Goal: Understand process/instructions: Learn how to perform a task or action

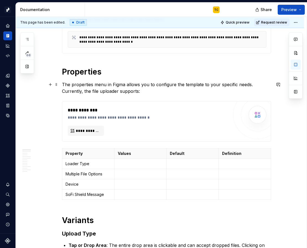
scroll to position [143, 0]
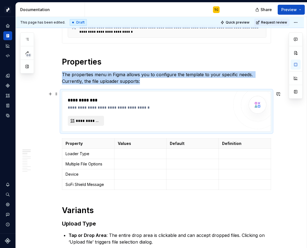
click at [88, 119] on span "**********" at bounding box center [88, 121] width 25 height 6
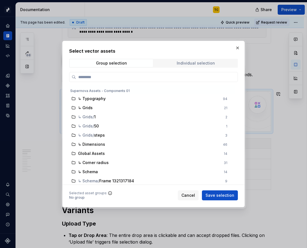
click at [176, 66] on span "Individual selection" at bounding box center [195, 63] width 83 height 8
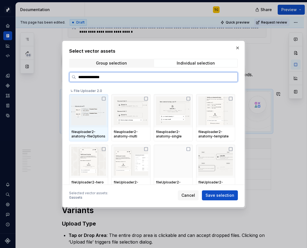
type input "**********"
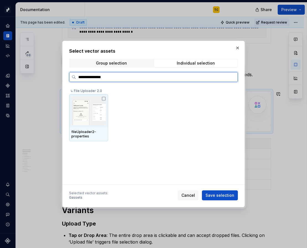
click at [81, 130] on div "fileUploader2-properties" at bounding box center [88, 134] width 35 height 9
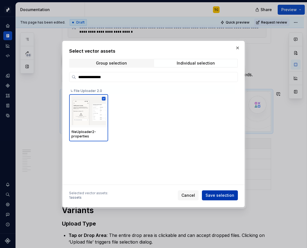
click at [212, 194] on span "Save selection" at bounding box center [220, 195] width 29 height 6
type textarea "*"
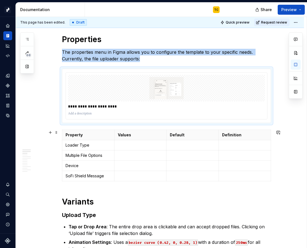
scroll to position [172, 0]
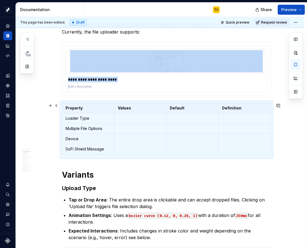
scroll to position [185, 0]
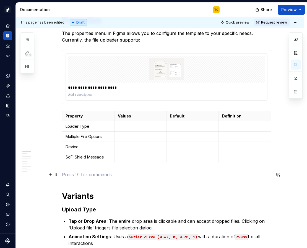
click at [71, 174] on p at bounding box center [166, 174] width 209 height 7
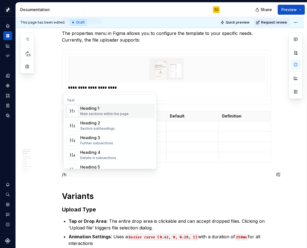
scroll to position [36, 0]
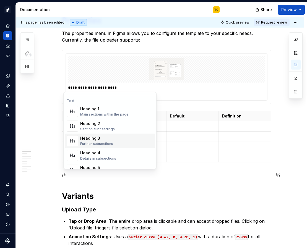
click at [96, 143] on div "Further subsections" at bounding box center [96, 143] width 33 height 4
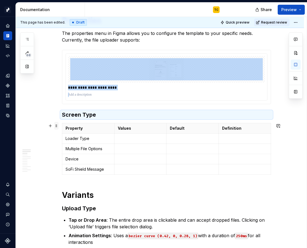
click at [59, 126] on span at bounding box center [56, 126] width 4 height 8
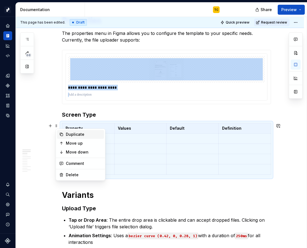
click at [71, 133] on div "Duplicate" at bounding box center [84, 134] width 36 height 6
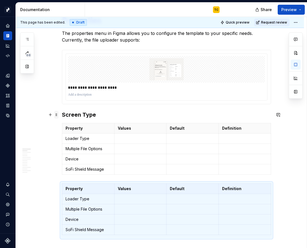
click at [59, 113] on span at bounding box center [56, 115] width 4 height 8
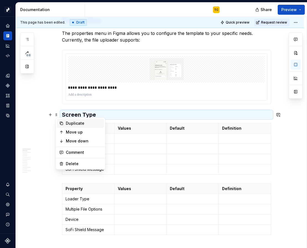
click at [69, 121] on div "Duplicate" at bounding box center [84, 123] width 36 height 6
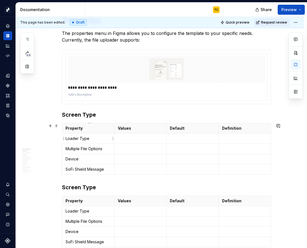
click at [75, 139] on p "Loader Type" at bounding box center [88, 139] width 45 height 6
click at [63, 148] on html "Pacific TC Design system data Documentation TC Share Preview 68 Pages Add Acces…" at bounding box center [153, 124] width 307 height 248
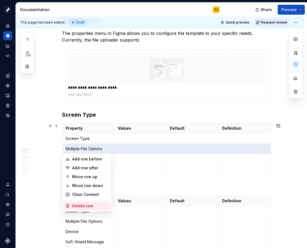
click at [75, 205] on div "Delete row" at bounding box center [90, 206] width 36 height 6
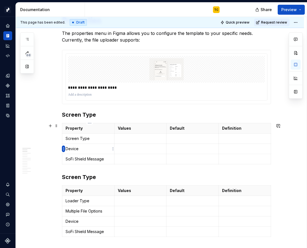
click at [63, 149] on html "Pacific TC Design system data Documentation TC Share Preview 68 Pages Add Acces…" at bounding box center [153, 124] width 307 height 248
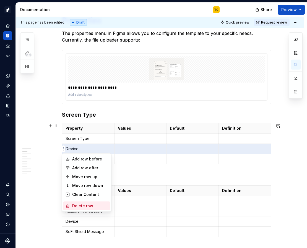
click at [75, 203] on div "Delete row" at bounding box center [90, 206] width 36 height 6
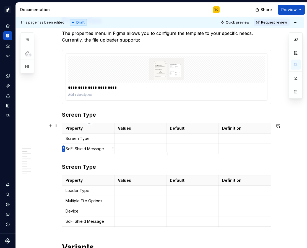
click at [63, 149] on html "Pacific TC Design system data Documentation TC Share Preview 68 Pages Add Acces…" at bounding box center [153, 124] width 307 height 248
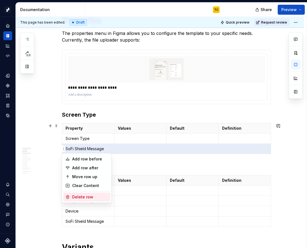
click at [89, 199] on div "Delete row" at bounding box center [90, 197] width 36 height 6
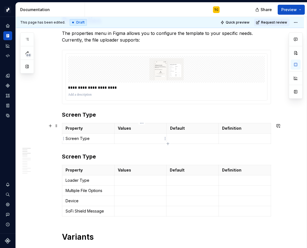
click at [132, 135] on td at bounding box center [140, 138] width 52 height 10
click at [179, 136] on p at bounding box center [192, 139] width 45 height 6
click at [124, 138] on p at bounding box center [140, 139] width 45 height 6
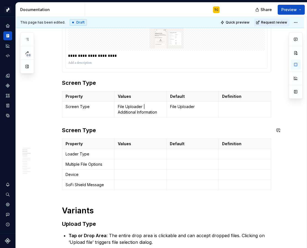
scroll to position [227, 0]
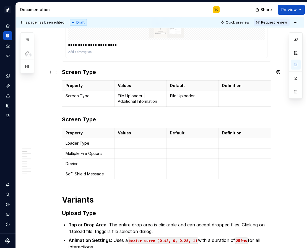
click at [77, 72] on h3 "Screen Type" at bounding box center [166, 72] width 209 height 8
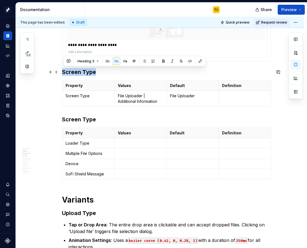
click at [77, 72] on h3 "Screen Type" at bounding box center [166, 72] width 209 height 8
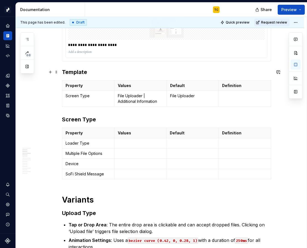
click at [117, 71] on h3 "Template" at bounding box center [166, 72] width 209 height 8
click at [76, 121] on h3 "Screen Type" at bounding box center [166, 119] width 209 height 8
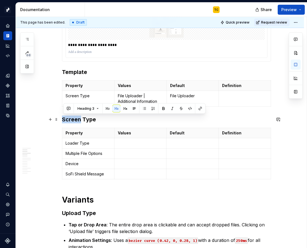
click at [76, 121] on h3 "Screen Type" at bounding box center [166, 119] width 209 height 8
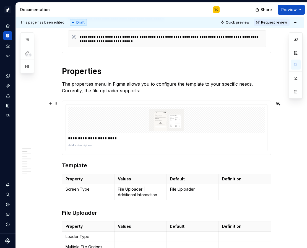
scroll to position [141, 0]
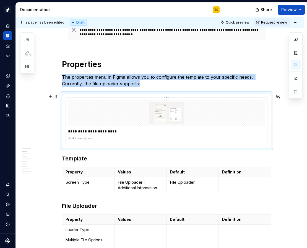
click at [144, 114] on img at bounding box center [166, 113] width 193 height 22
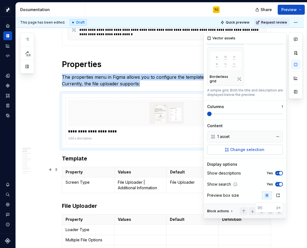
scroll to position [69, 0]
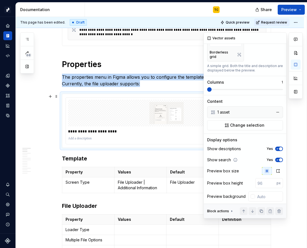
click at [278, 147] on icon "button" at bounding box center [277, 148] width 4 height 3
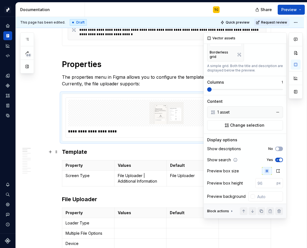
click at [278, 156] on div "Show search Yes" at bounding box center [245, 160] width 76 height 8
click at [278, 158] on icon "button" at bounding box center [277, 159] width 4 height 3
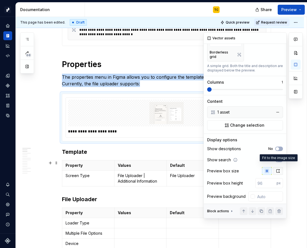
click at [277, 169] on button "button" at bounding box center [278, 171] width 10 height 8
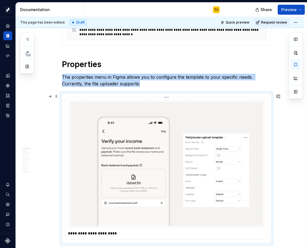
scroll to position [216, 0]
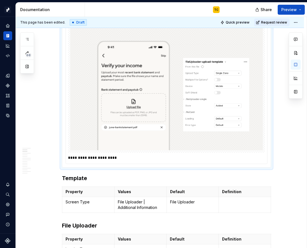
click at [98, 156] on p "**********" at bounding box center [166, 158] width 197 height 6
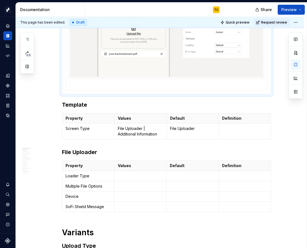
scroll to position [329, 0]
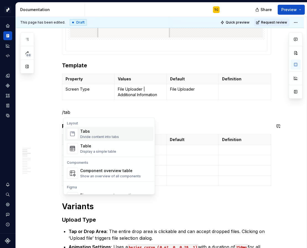
click at [91, 132] on div "Tabs" at bounding box center [99, 131] width 39 height 6
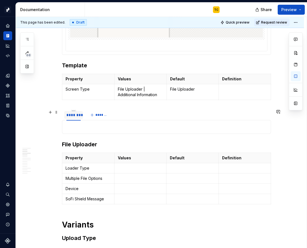
click at [74, 117] on div "********" at bounding box center [73, 115] width 19 height 8
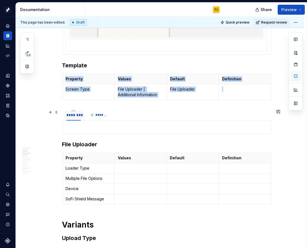
click at [74, 117] on div "********" at bounding box center [73, 115] width 19 height 8
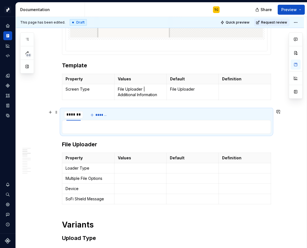
type textarea "*"
type input "**********"
click at [108, 116] on span "*******" at bounding box center [112, 115] width 12 height 4
type input "**********"
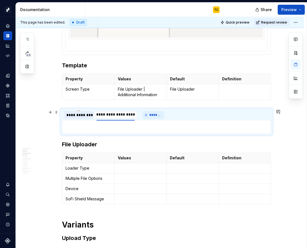
scroll to position [0, 0]
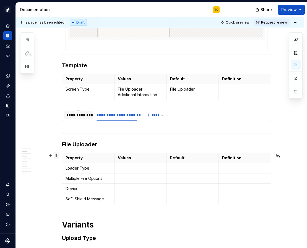
click at [59, 156] on span at bounding box center [56, 155] width 4 height 8
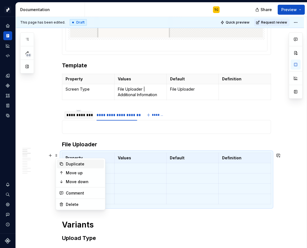
click at [67, 164] on div "Duplicate" at bounding box center [84, 164] width 36 height 6
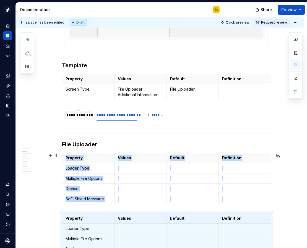
scroll to position [347, 0]
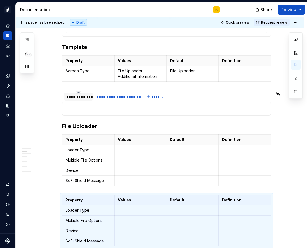
click at [76, 109] on p at bounding box center [167, 108] width 202 height 7
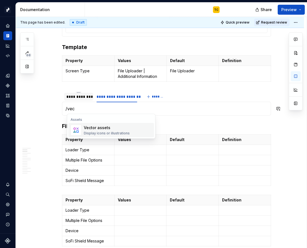
click at [85, 127] on div "Vector assets" at bounding box center [107, 128] width 46 height 6
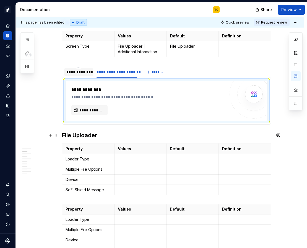
scroll to position [383, 0]
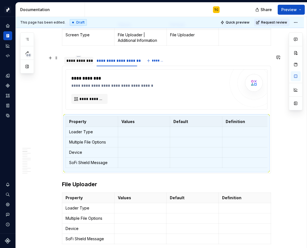
click at [81, 61] on div "**********" at bounding box center [78, 61] width 25 height 6
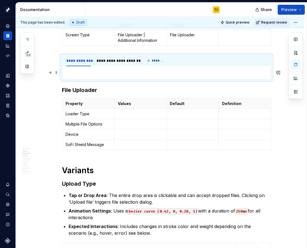
click at [81, 71] on p at bounding box center [167, 72] width 202 height 7
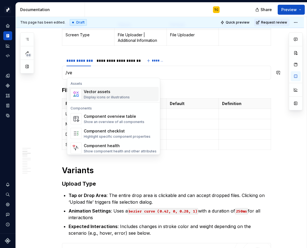
click at [82, 88] on span "Vector assets Display icons or illustrations" at bounding box center [113, 94] width 91 height 14
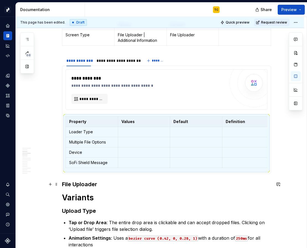
click at [74, 184] on h3 "File Uploader" at bounding box center [166, 184] width 209 height 8
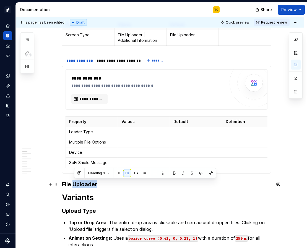
click at [74, 184] on h3 "File Uploader" at bounding box center [166, 184] width 209 height 8
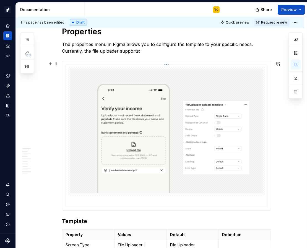
scroll to position [169, 0]
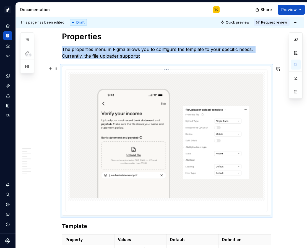
click at [108, 81] on img at bounding box center [166, 136] width 193 height 124
click at [168, 70] on html "Pacific TC Design system data Documentation TC Share Preview 68 Pages Add Acces…" at bounding box center [153, 124] width 307 height 248
click at [153, 90] on html "Pacific TC Design system data Documentation TC Share Preview 68 Pages Add Acces…" at bounding box center [153, 124] width 307 height 248
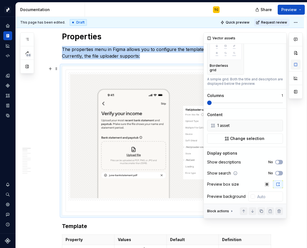
scroll to position [0, 0]
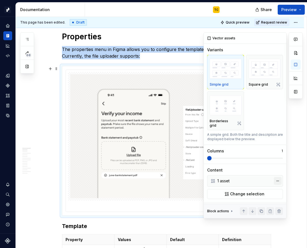
click at [279, 177] on button "button" at bounding box center [278, 181] width 8 height 8
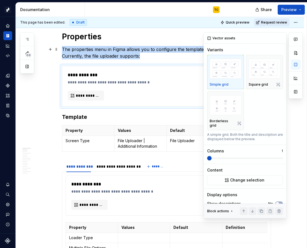
type textarea "*"
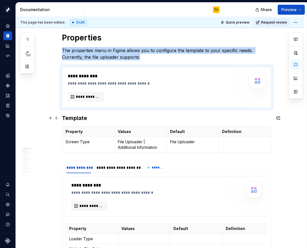
scroll to position [160, 0]
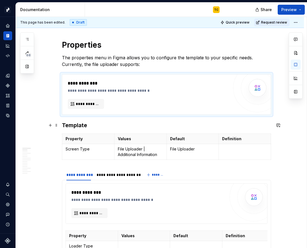
click at [76, 124] on h3 "Template" at bounding box center [166, 125] width 209 height 8
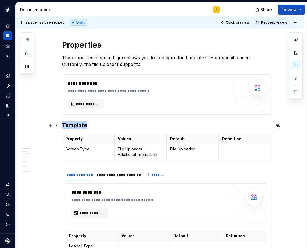
click at [76, 124] on h3 "Template" at bounding box center [166, 125] width 209 height 8
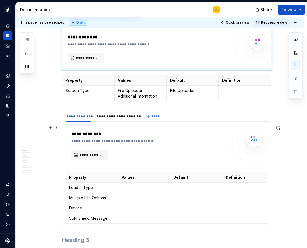
scroll to position [211, 0]
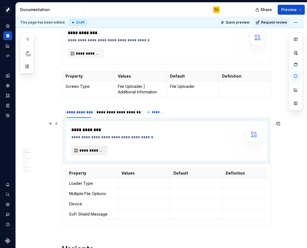
click at [90, 150] on span "**********" at bounding box center [91, 151] width 25 height 6
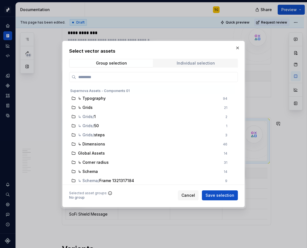
click at [184, 62] on div "Individual selection" at bounding box center [196, 63] width 38 height 4
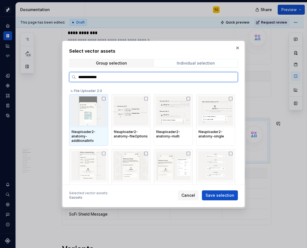
type input "**********"
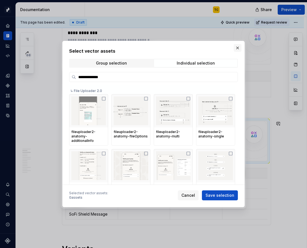
click at [239, 48] on button "button" at bounding box center [238, 48] width 8 height 8
type textarea "*"
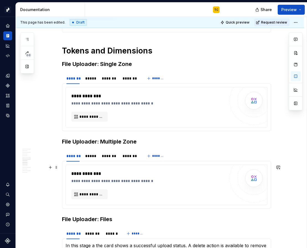
scroll to position [708, 0]
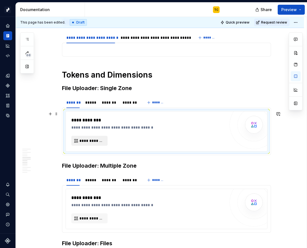
click at [96, 140] on span "**********" at bounding box center [91, 141] width 25 height 6
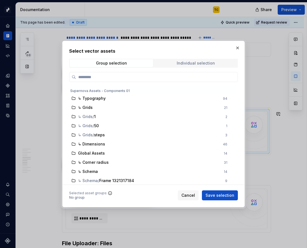
click at [173, 66] on span "Individual selection" at bounding box center [195, 63] width 83 height 8
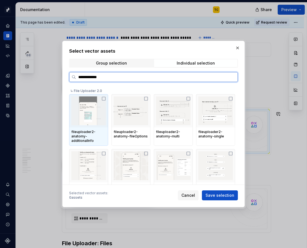
type input "**********"
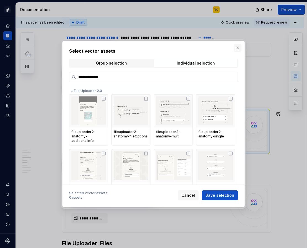
click at [238, 48] on button "button" at bounding box center [238, 48] width 8 height 8
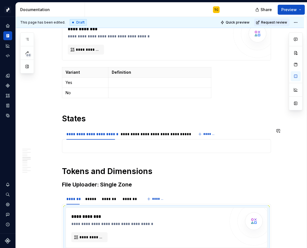
scroll to position [616, 0]
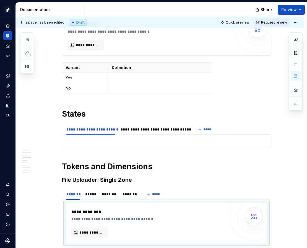
type textarea "*"
